Goal: Task Accomplishment & Management: Manage account settings

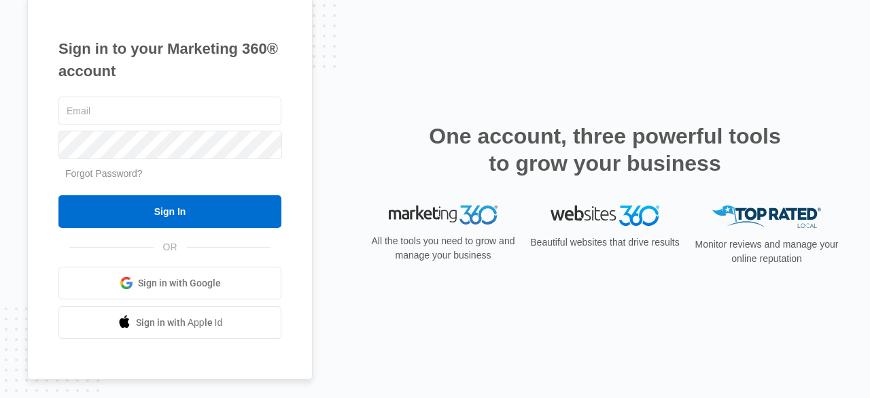
click at [192, 273] on link "Sign in with Google" at bounding box center [169, 282] width 223 height 33
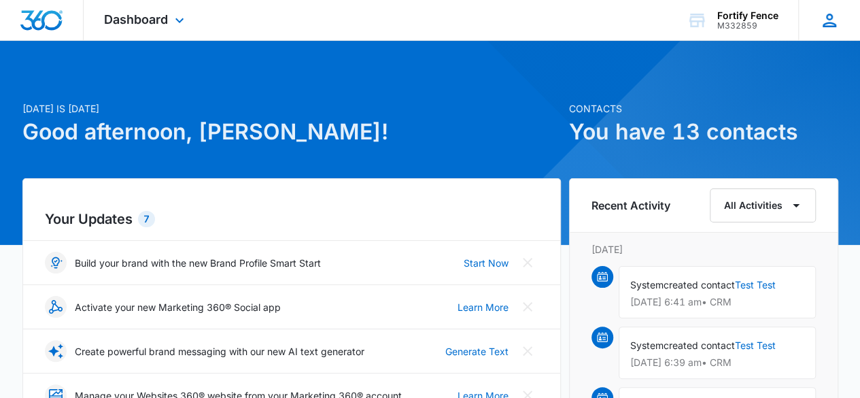
click at [818, 16] on div "ES Enrique Saldana enrique@fortify-fence.com My Profile Notifications Support L…" at bounding box center [829, 20] width 62 height 40
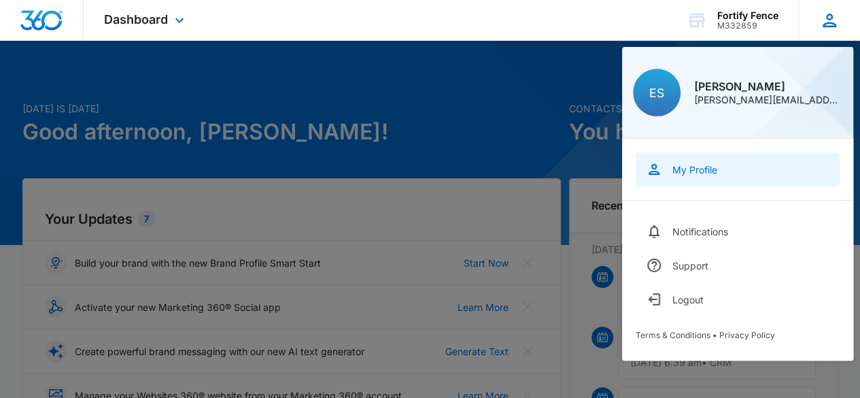
click at [710, 171] on div "My Profile" at bounding box center [694, 170] width 45 height 12
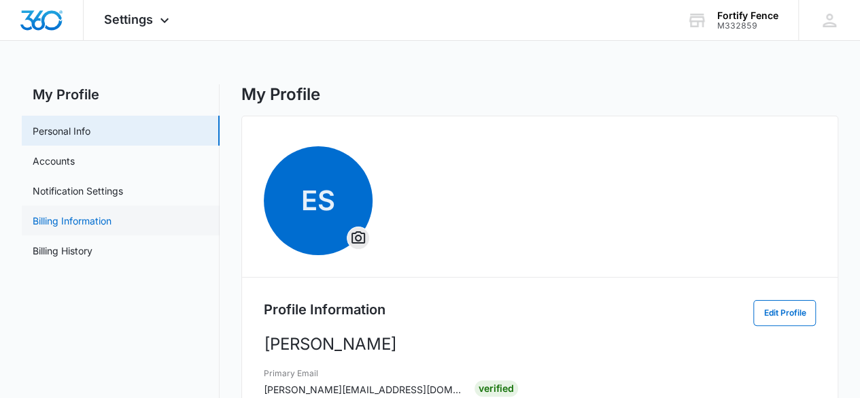
click at [91, 220] on link "Billing Information" at bounding box center [72, 220] width 79 height 14
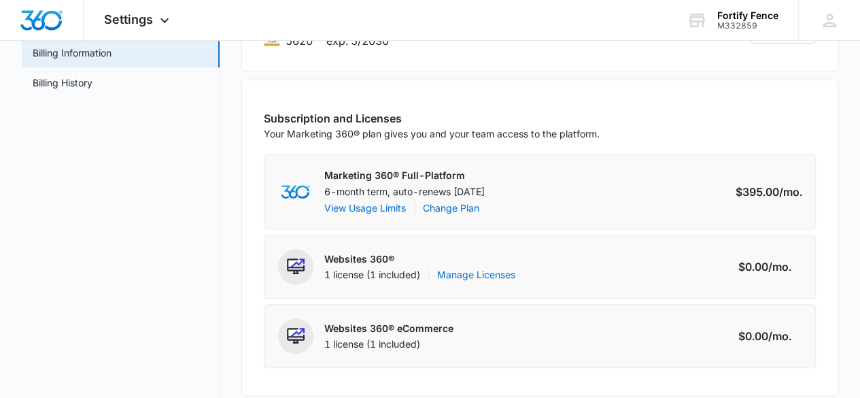
scroll to position [167, 0]
click at [386, 209] on button "View Usage Limits" at bounding box center [365, 208] width 82 height 14
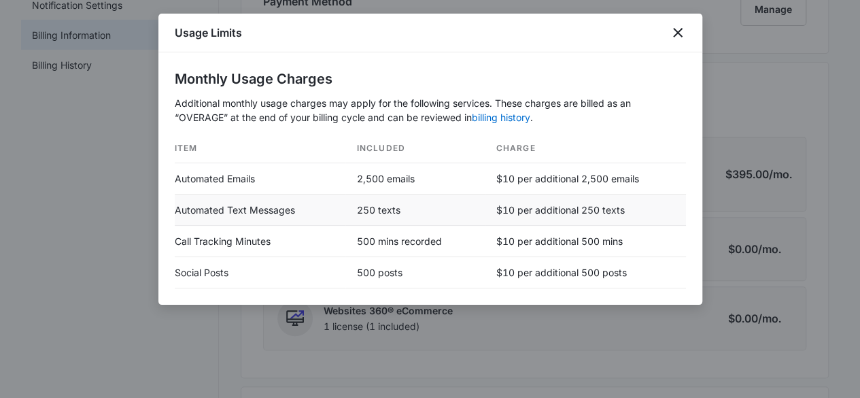
scroll to position [186, 0]
click at [674, 33] on icon "close" at bounding box center [678, 32] width 16 height 16
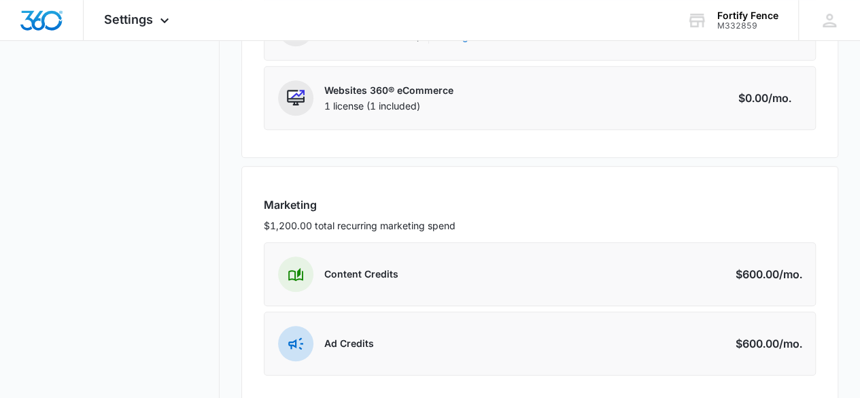
scroll to position [538, 0]
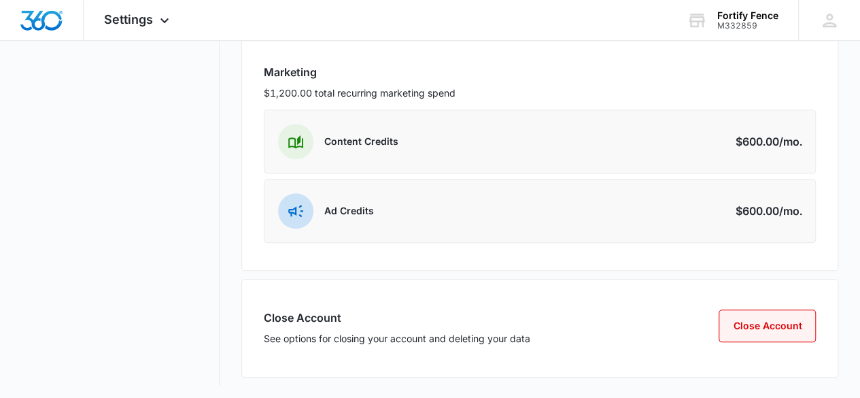
click at [776, 319] on button "Close Account" at bounding box center [766, 325] width 97 height 33
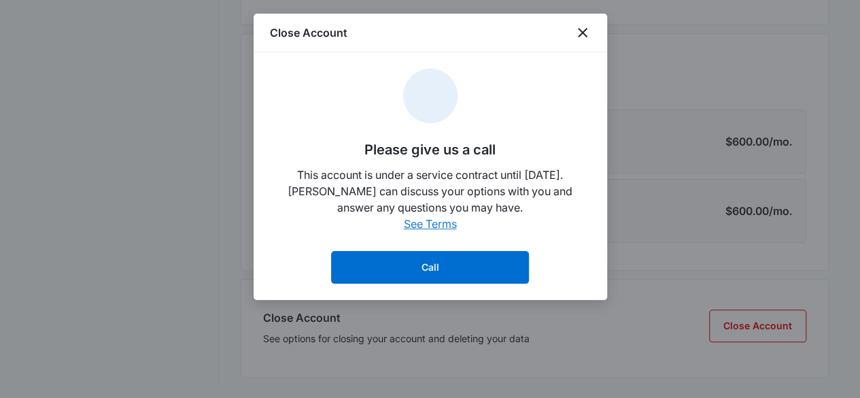
click at [428, 226] on link "See Terms" at bounding box center [430, 224] width 53 height 14
click at [442, 223] on link "See Terms" at bounding box center [430, 224] width 53 height 14
click at [585, 49] on div "Close Account" at bounding box center [430, 33] width 353 height 39
click at [585, 44] on div "Close Account" at bounding box center [430, 33] width 353 height 39
click at [581, 33] on icon "close" at bounding box center [583, 33] width 10 height 10
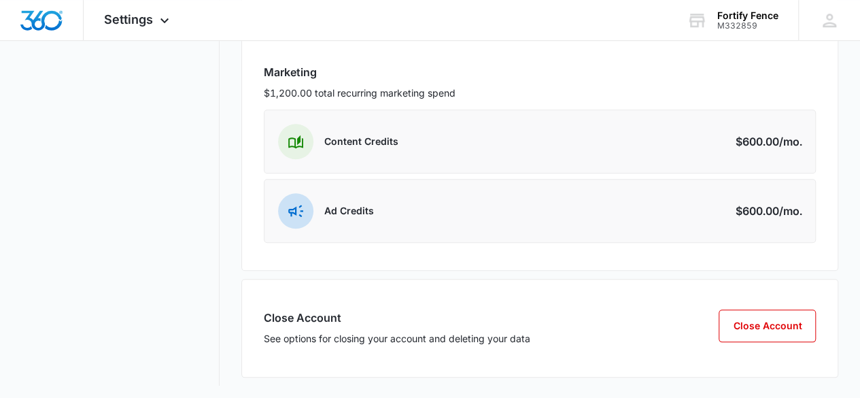
click at [368, 140] on p "Content Credits" at bounding box center [361, 142] width 74 height 14
